Goal: Task Accomplishment & Management: Use online tool/utility

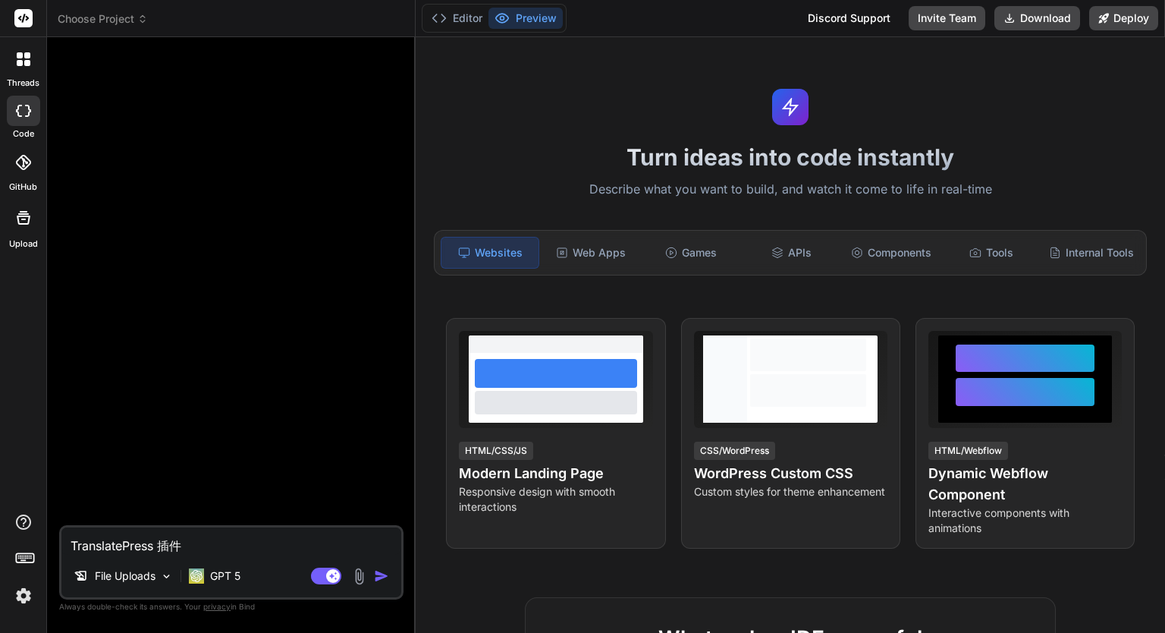
scroll to position [2126, 0]
click at [21, 56] on icon at bounding box center [20, 55] width 6 height 6
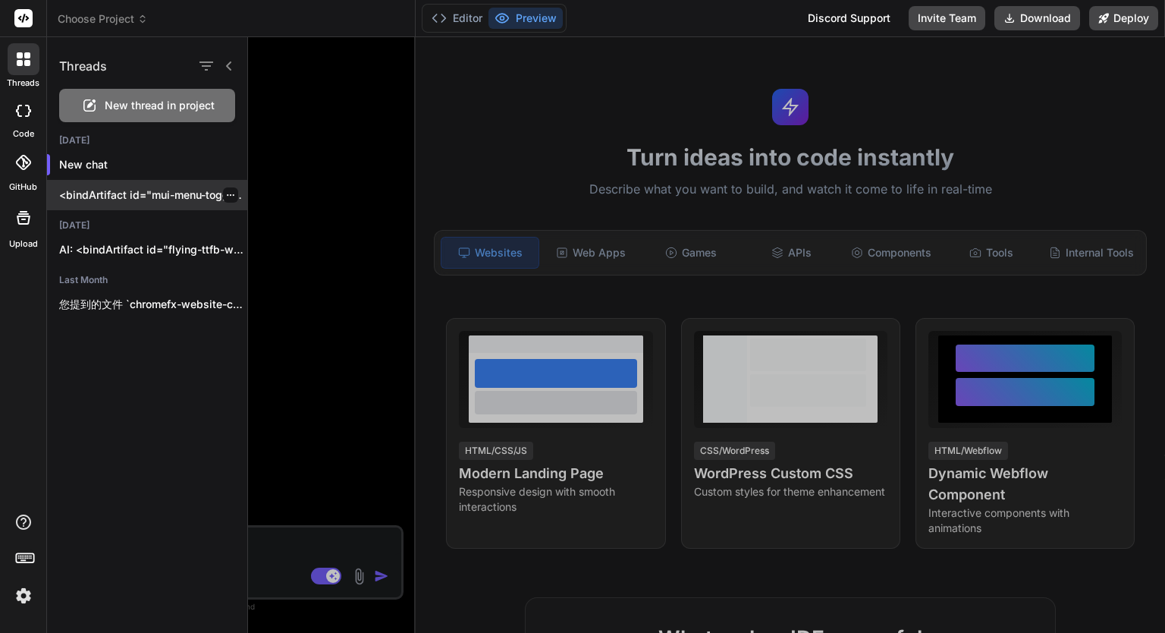
click at [120, 184] on div "<bindArtifact id="mui-menu-toggle" title="MUI 菜单折叠切换"> <bindAction type="file" …" at bounding box center [147, 195] width 200 height 30
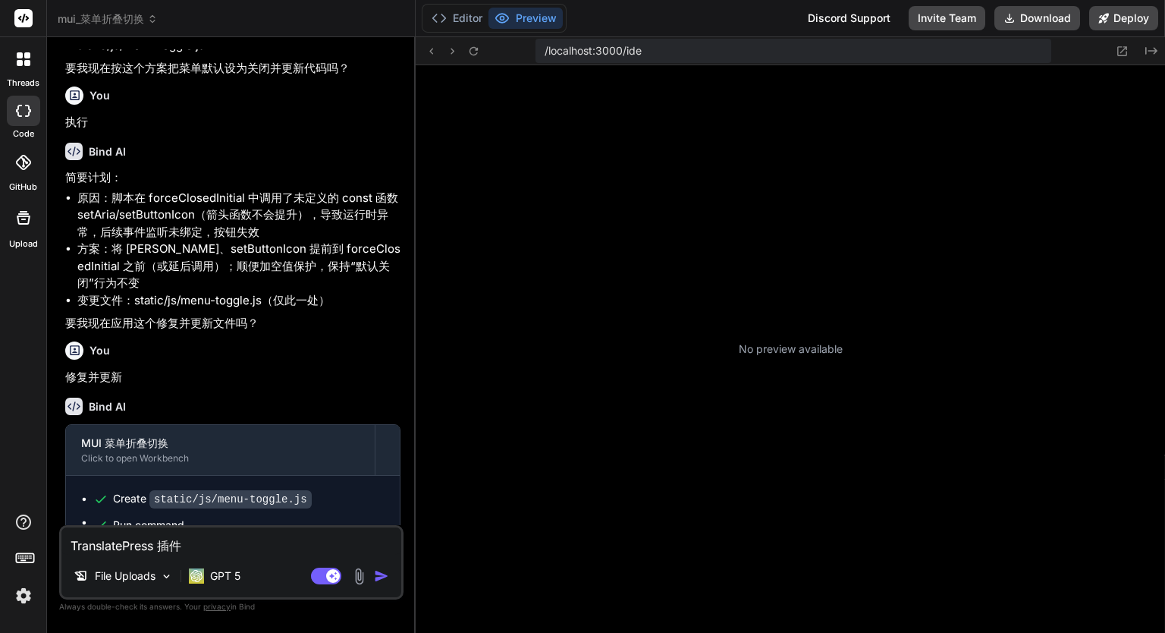
scroll to position [2636, 0]
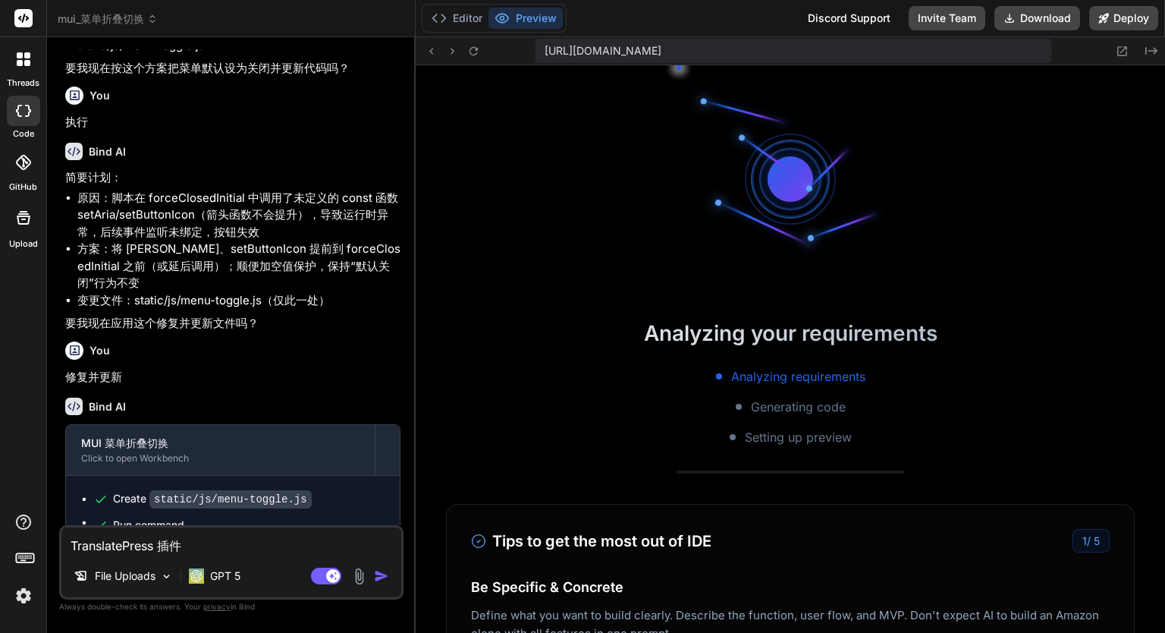
type textarea "x"
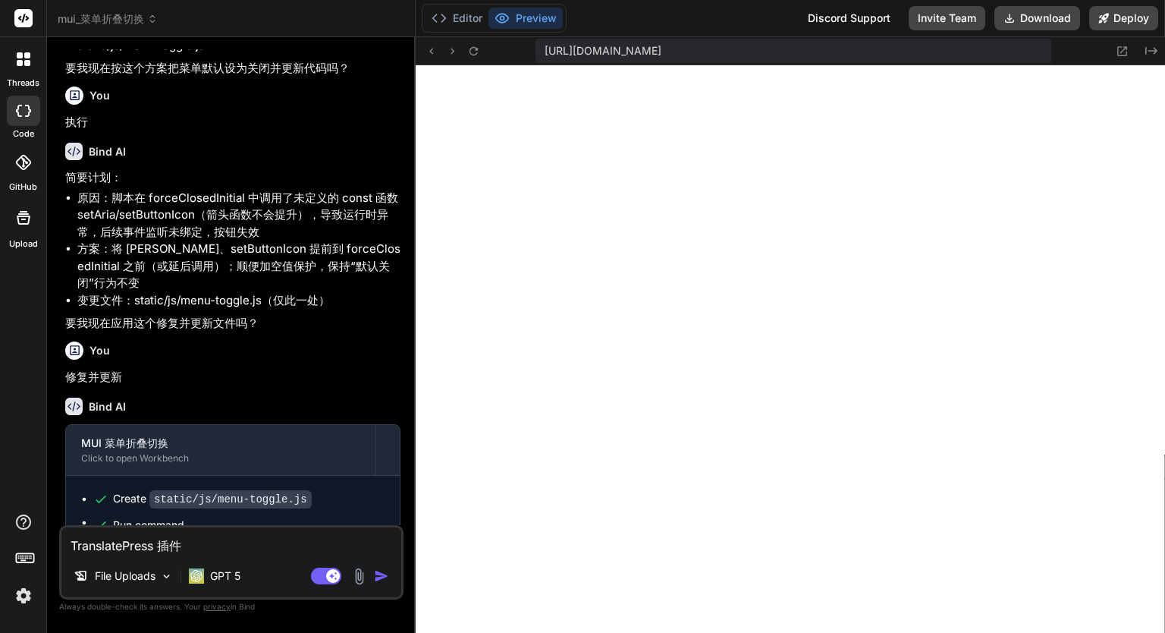
scroll to position [4107, 0]
click at [470, 25] on button "Editor" at bounding box center [457, 18] width 63 height 21
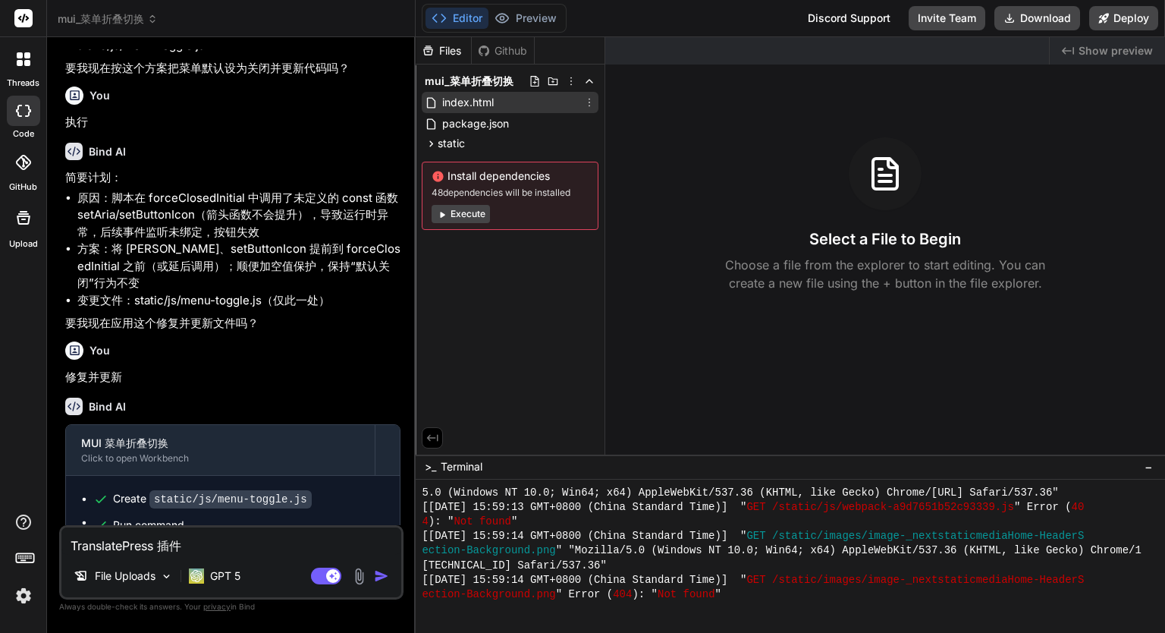
click at [503, 101] on div "index.html" at bounding box center [510, 102] width 177 height 21
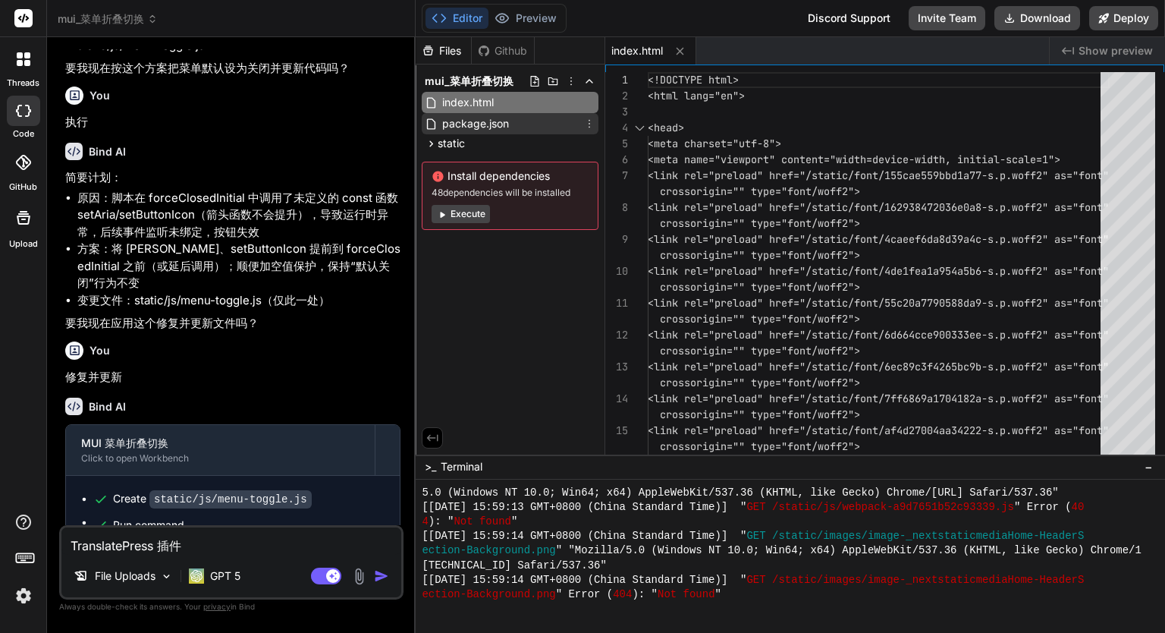
click at [504, 118] on span "package.json" at bounding box center [476, 124] width 70 height 18
type textarea "}"
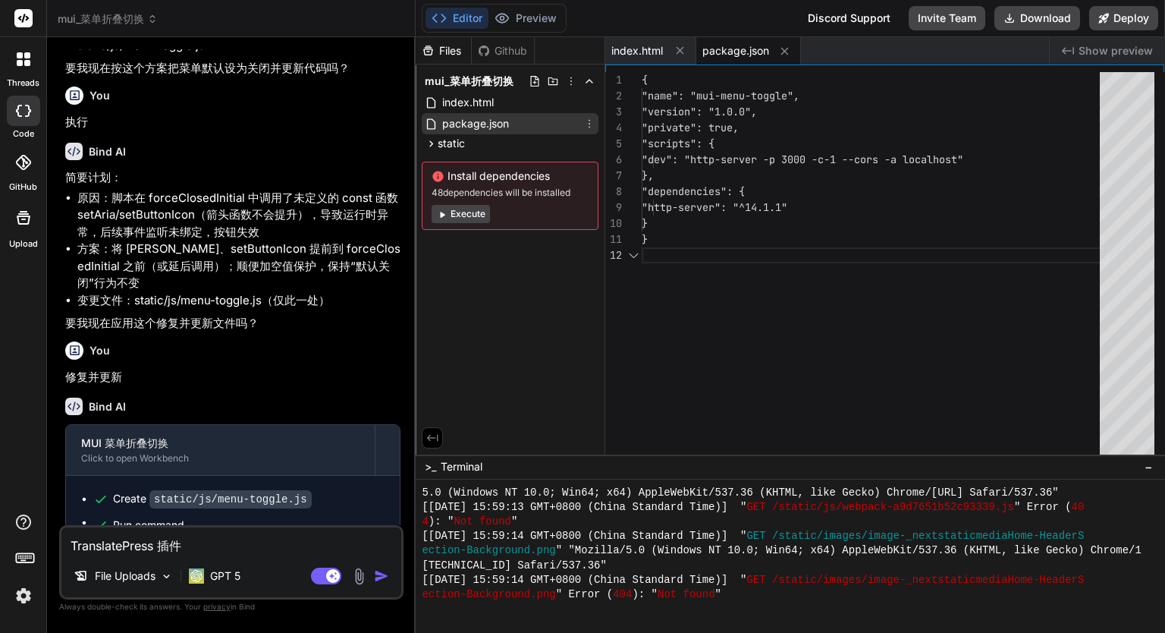
type textarea "x"
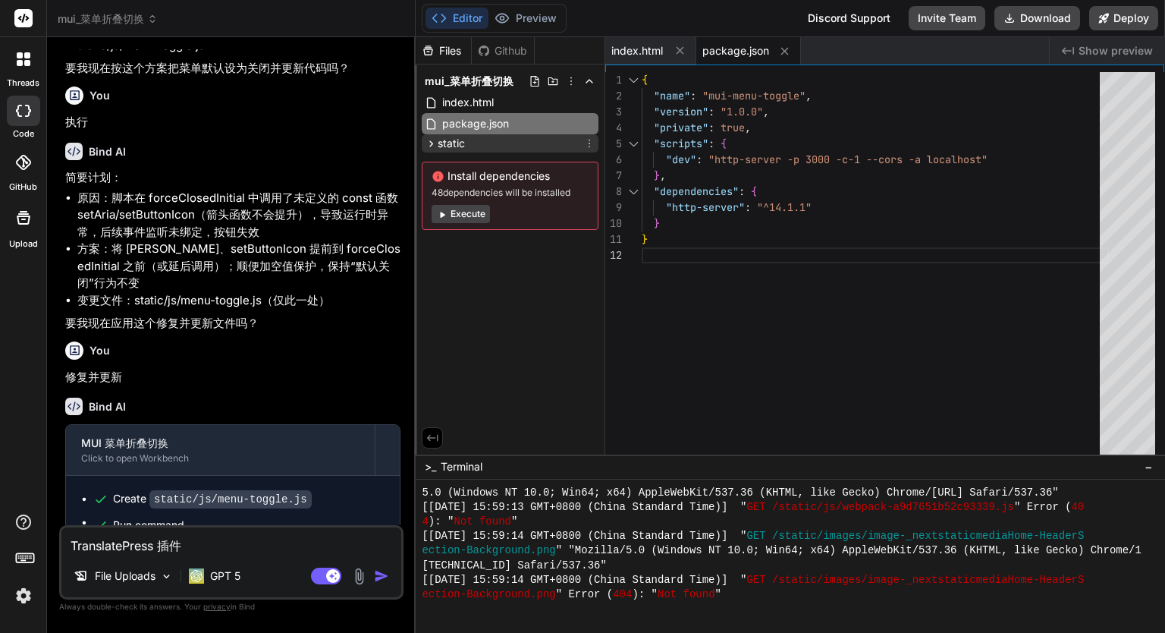
click at [514, 149] on div "static" at bounding box center [510, 143] width 177 height 18
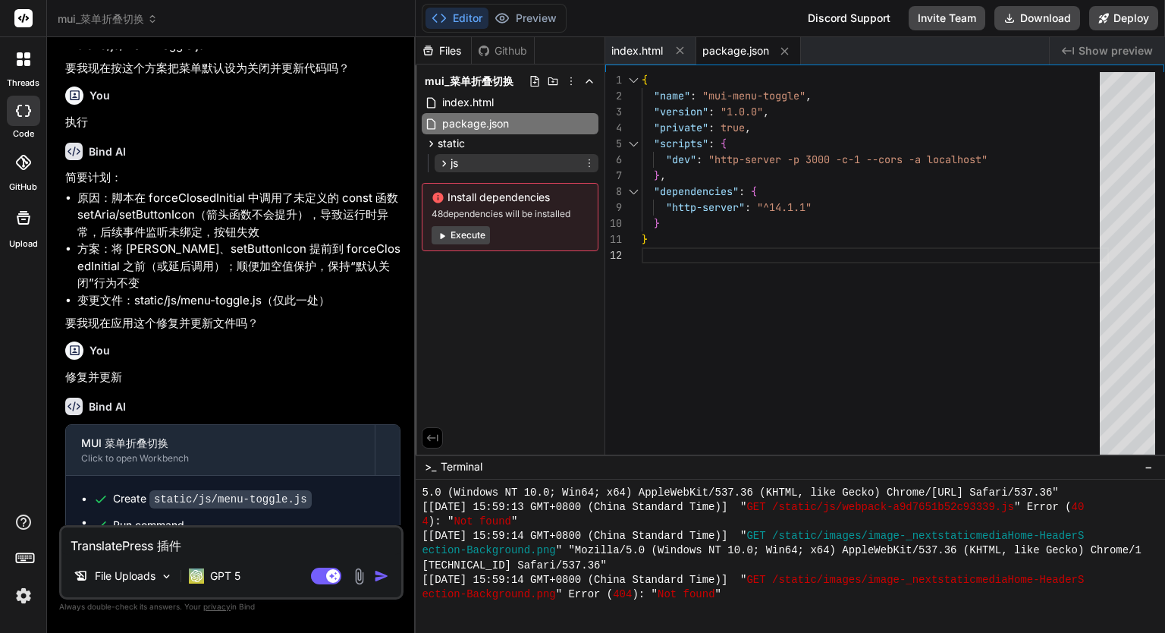
click at [449, 170] on div "js" at bounding box center [448, 163] width 20 height 15
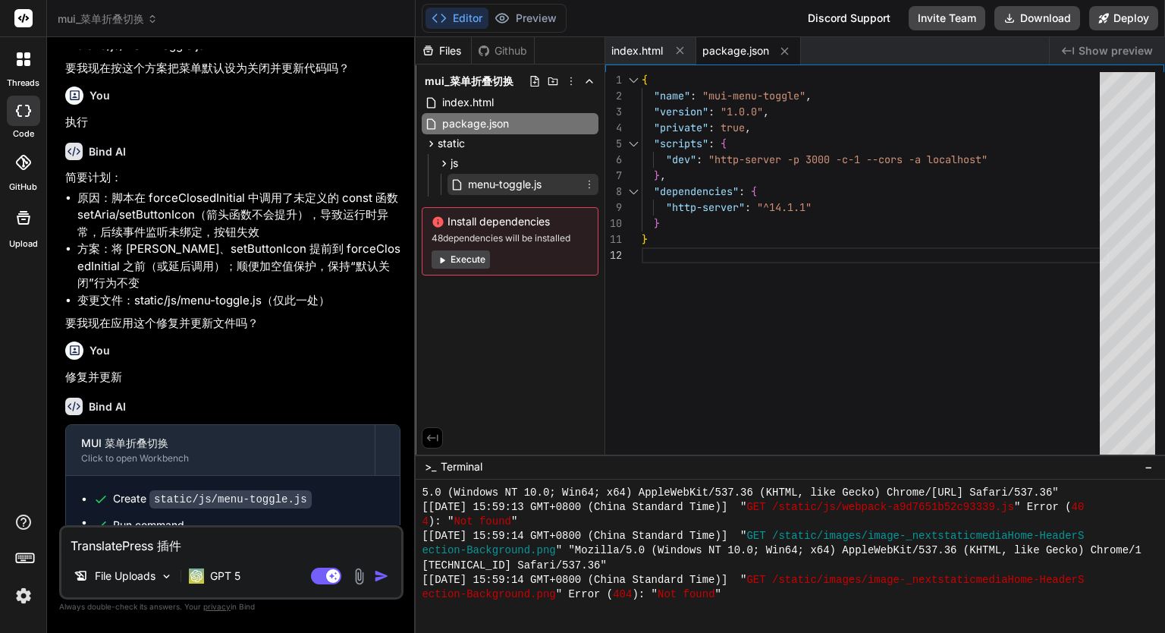
drag, startPoint x: 460, startPoint y: 179, endPoint x: 470, endPoint y: 180, distance: 10.6
click at [461, 179] on icon at bounding box center [457, 184] width 13 height 13
type textarea "open(); } }); // 初次加载后补充一次微任务清理 Promise.resolve().then(removeBlockedClasses); }…"
